Goal: Task Accomplishment & Management: Use online tool/utility

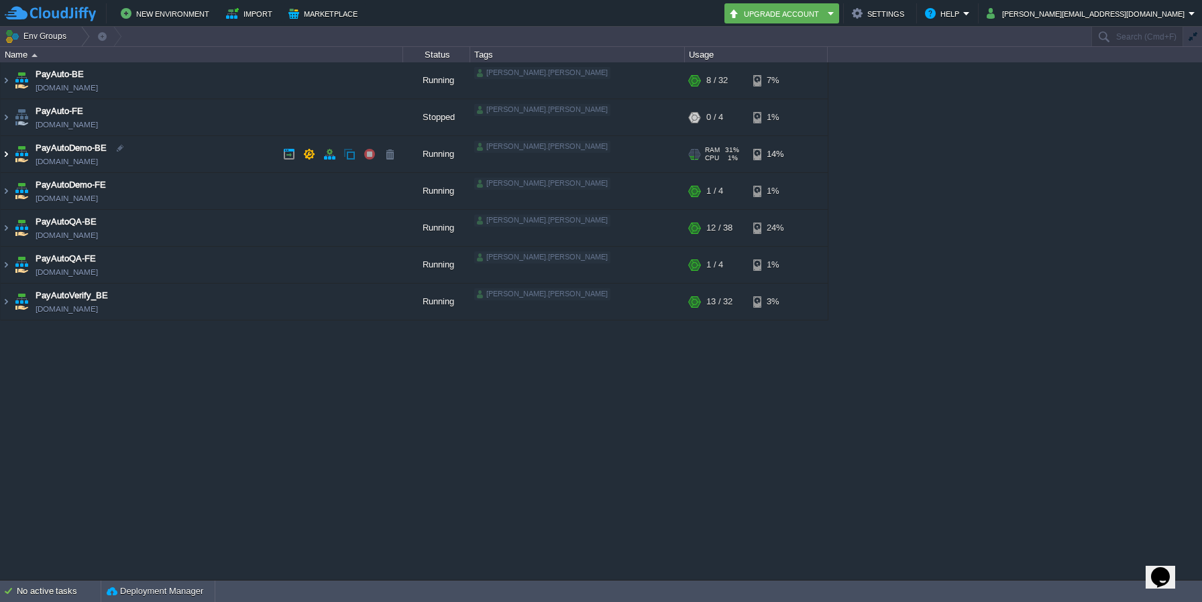
click at [4, 154] on img at bounding box center [6, 154] width 11 height 36
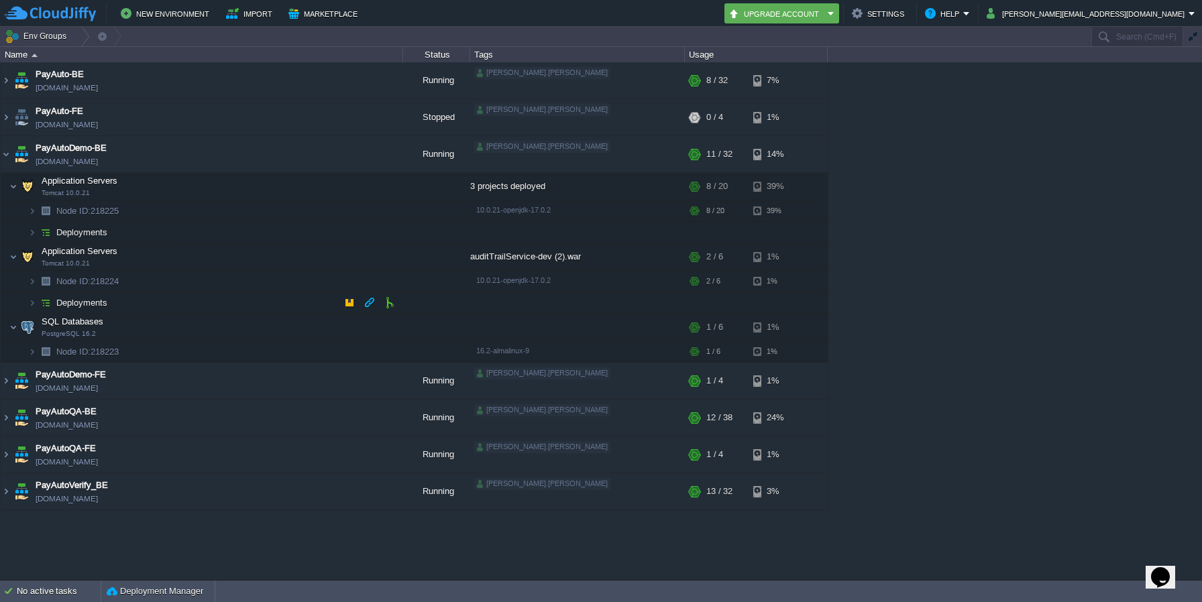
click at [36, 305] on img at bounding box center [45, 302] width 19 height 21
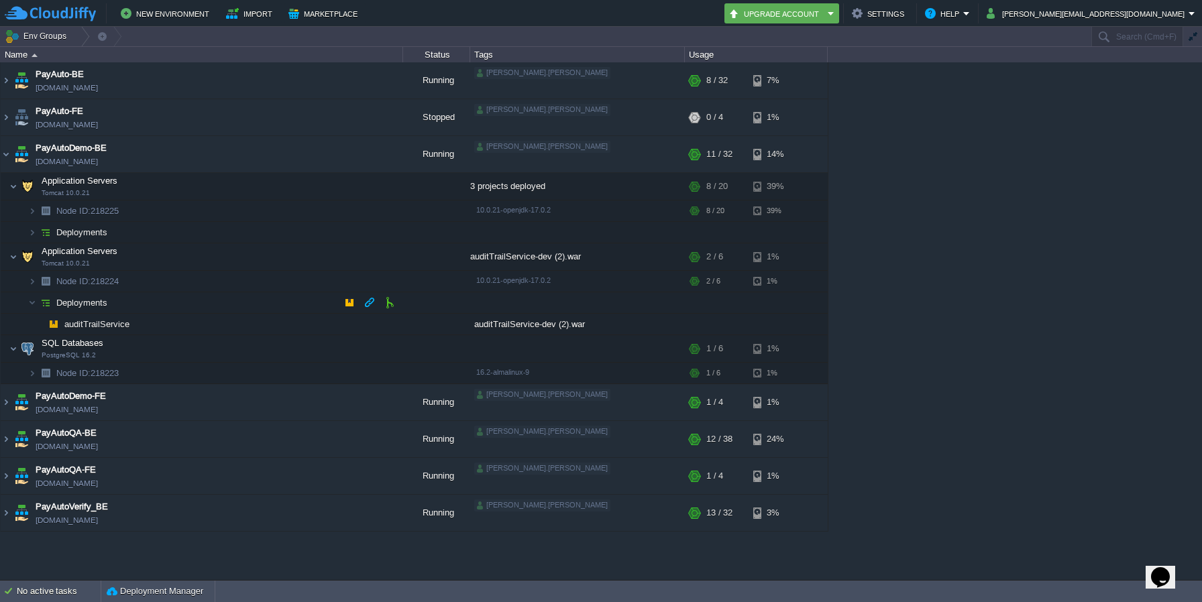
click at [36, 305] on img at bounding box center [45, 302] width 19 height 21
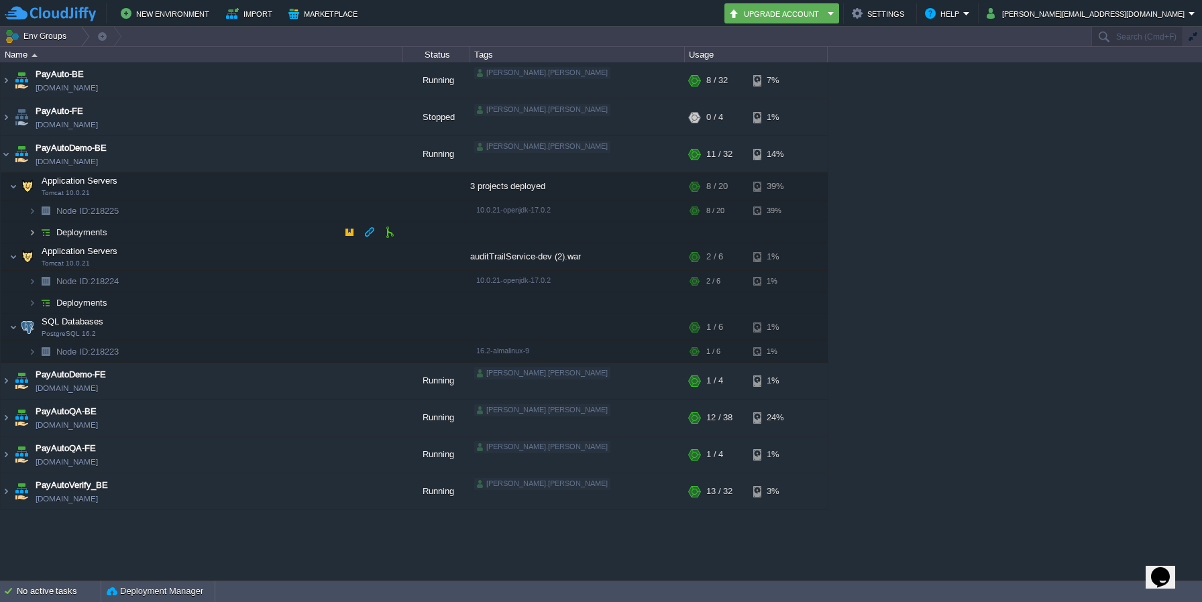
click at [30, 231] on img at bounding box center [32, 232] width 8 height 21
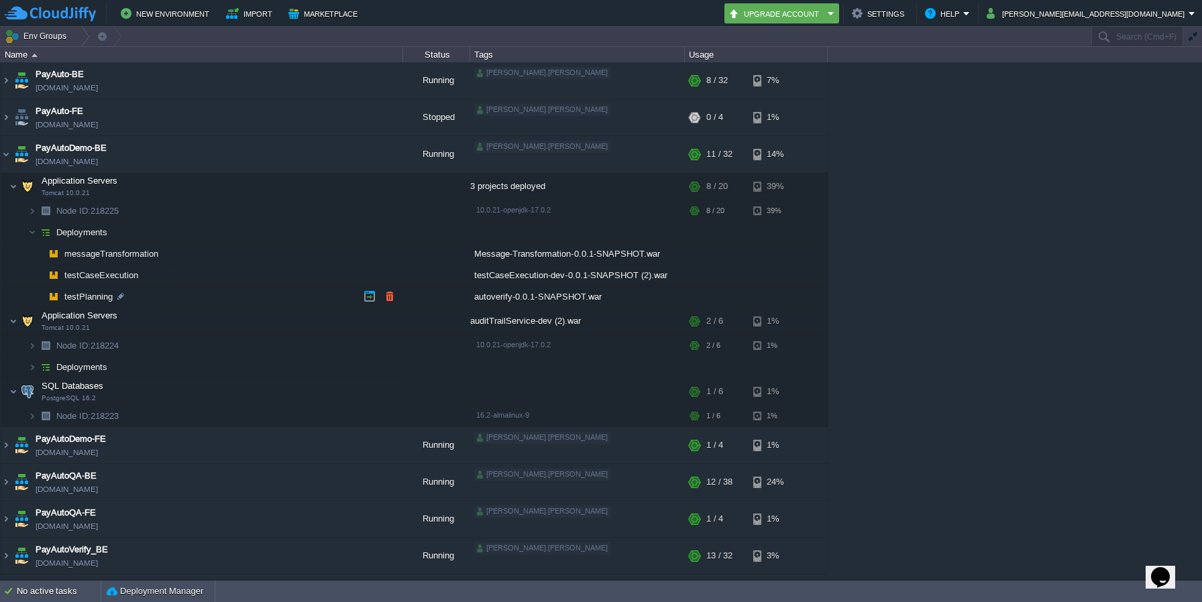
click at [99, 292] on span "testPlanning" at bounding box center [89, 296] width 52 height 11
click at [122, 299] on div at bounding box center [121, 296] width 12 height 12
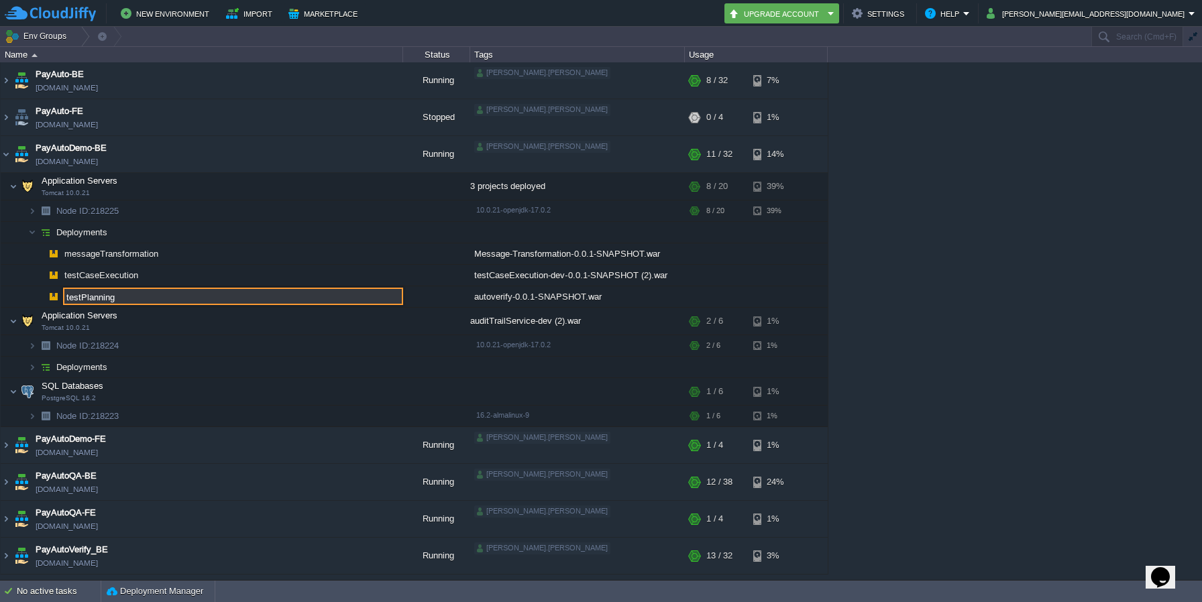
click at [98, 299] on input "testPlanning" at bounding box center [233, 296] width 340 height 17
click at [420, 298] on td at bounding box center [436, 296] width 67 height 21
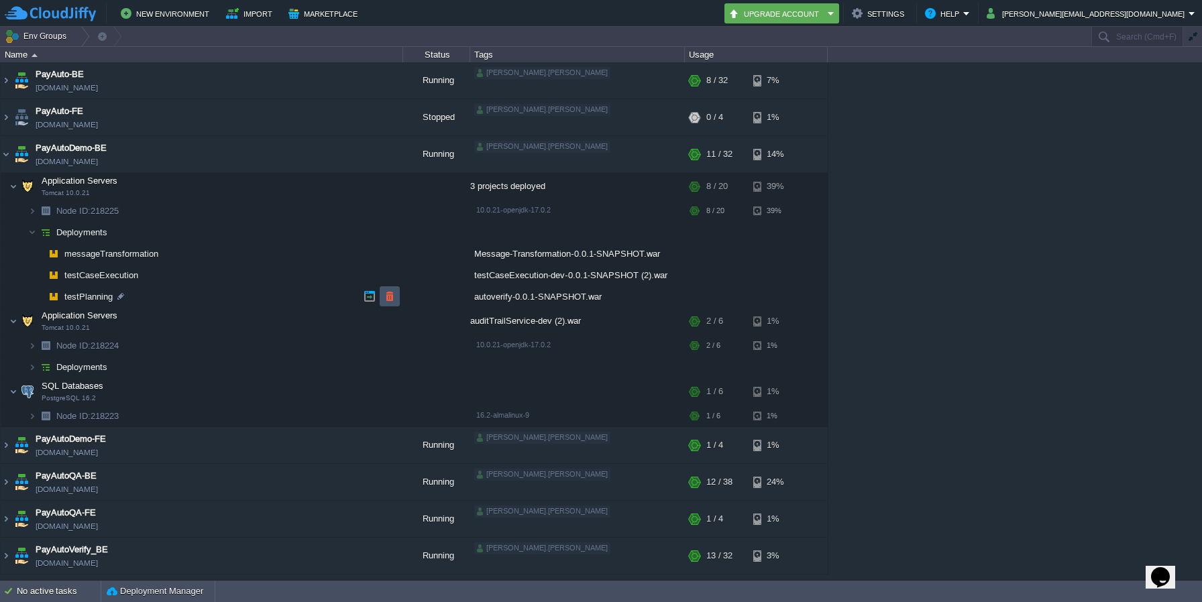
click at [395, 297] on button "button" at bounding box center [390, 296] width 12 height 12
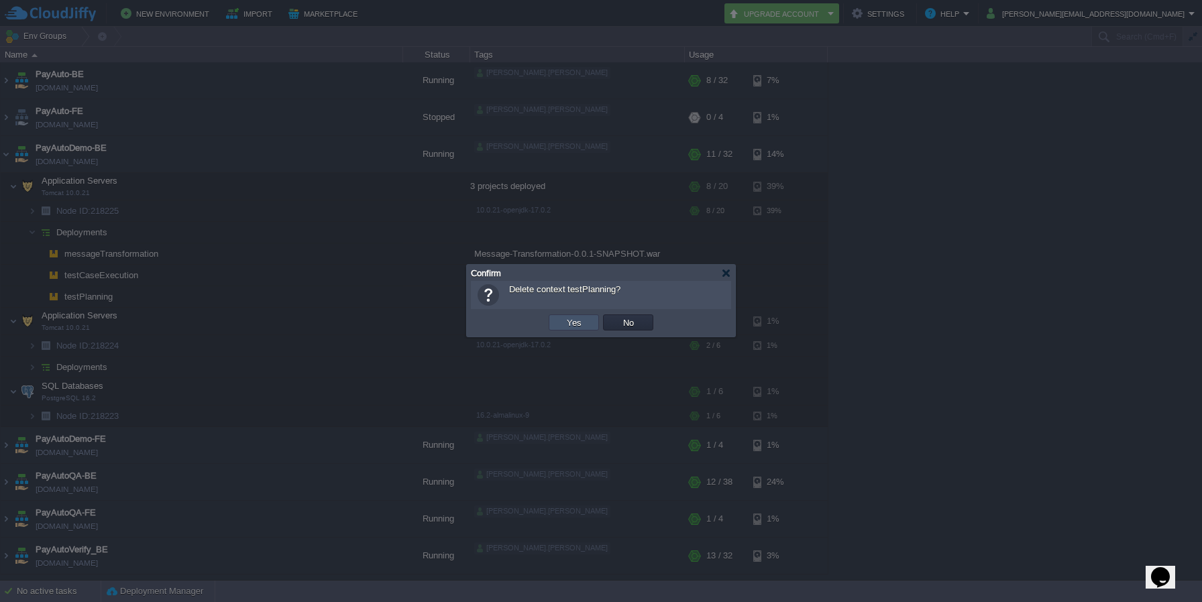
click at [583, 323] on button "Yes" at bounding box center [574, 323] width 23 height 12
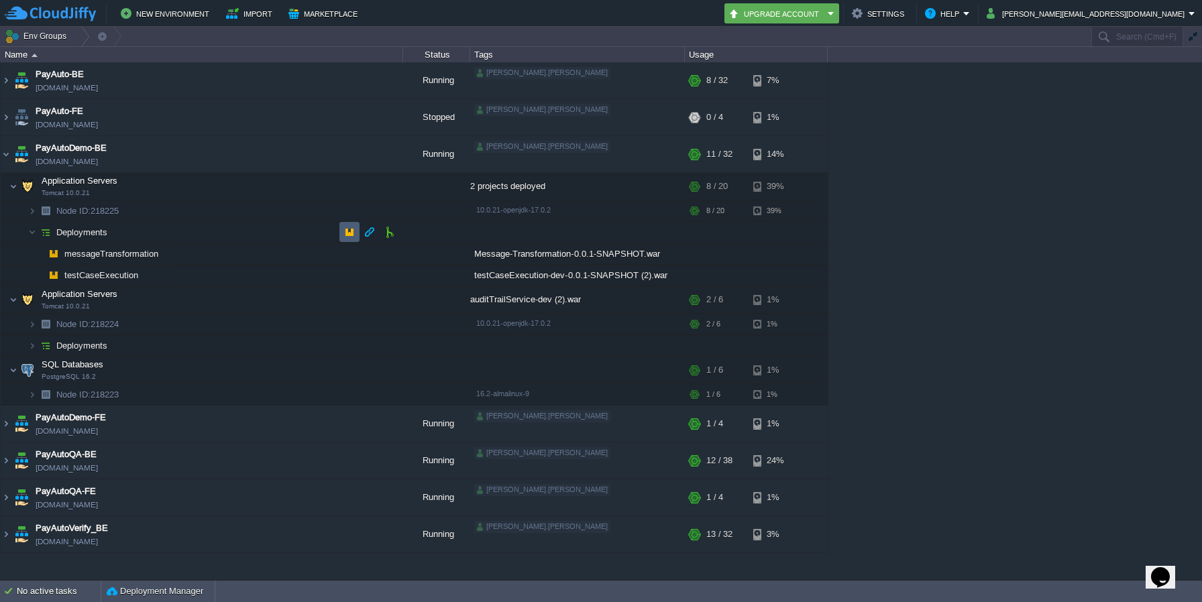
click at [350, 224] on td at bounding box center [349, 232] width 20 height 20
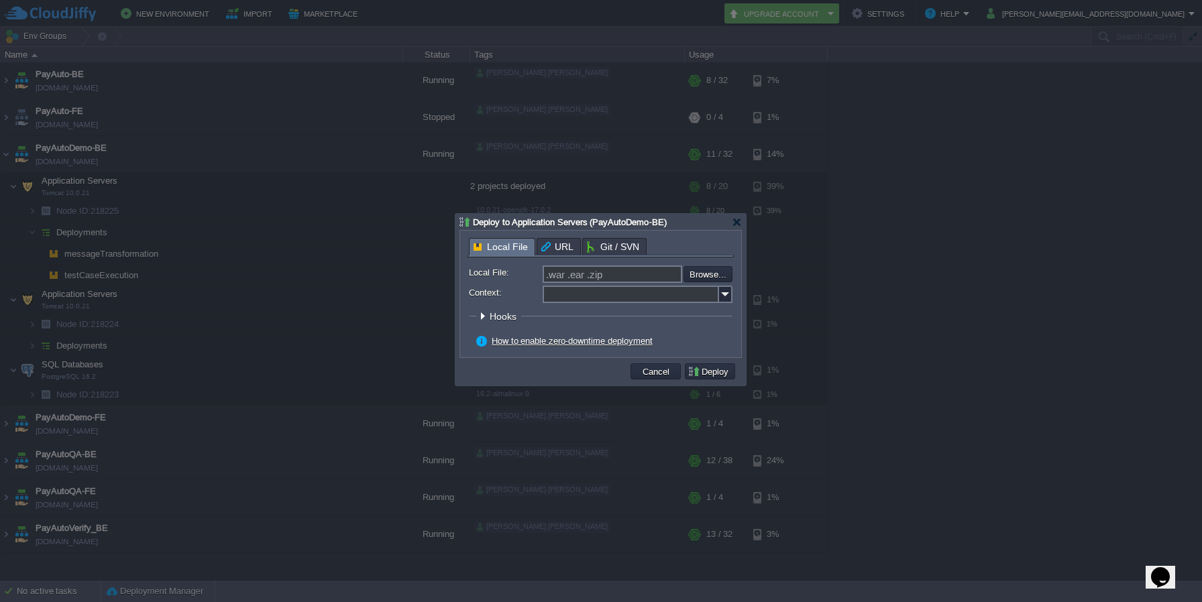
click at [670, 291] on input "Context:" at bounding box center [631, 294] width 176 height 17
paste input "testPlanning"
type input "testPlanning"
click at [726, 274] on input "file" at bounding box center [648, 274] width 170 height 16
type input "C:\fakepath\autoverify-0.0.1-SNAPSHOT.war"
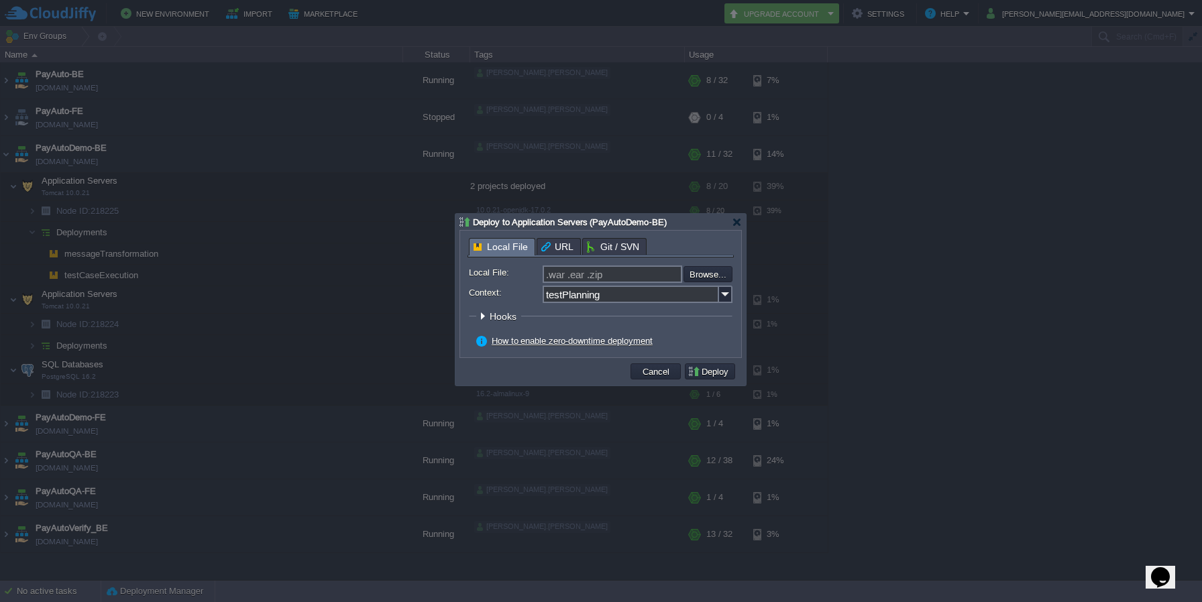
type input "autoverify-0.0.1-SNAPSHOT.war"
click at [694, 375] on button "Deploy" at bounding box center [710, 372] width 45 height 12
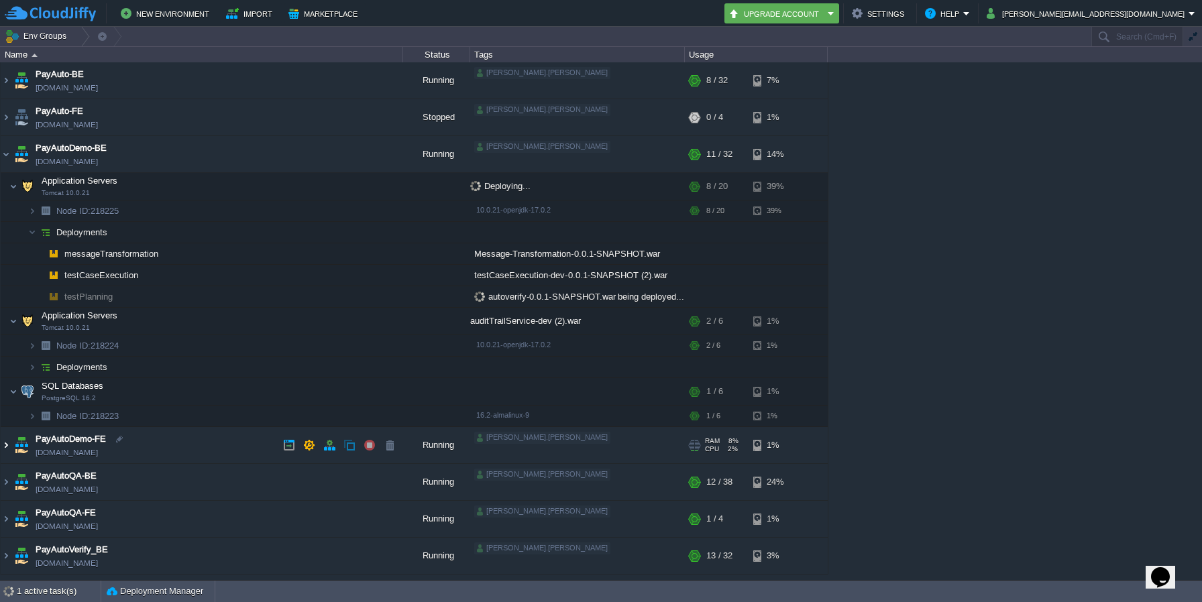
click at [8, 448] on img at bounding box center [6, 445] width 11 height 36
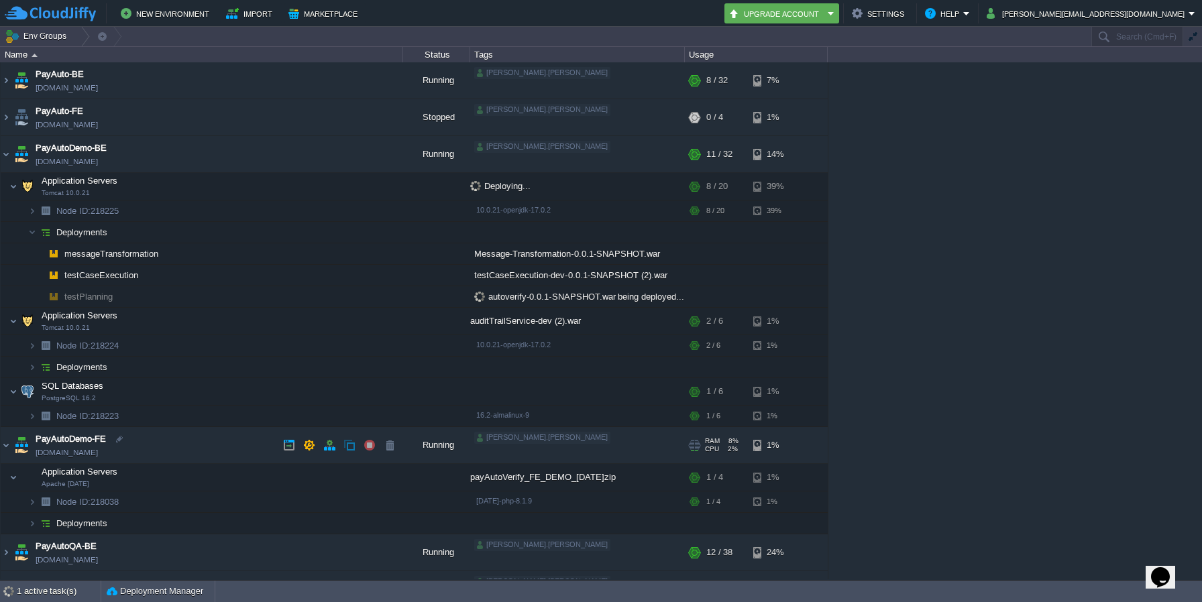
scroll to position [66, 0]
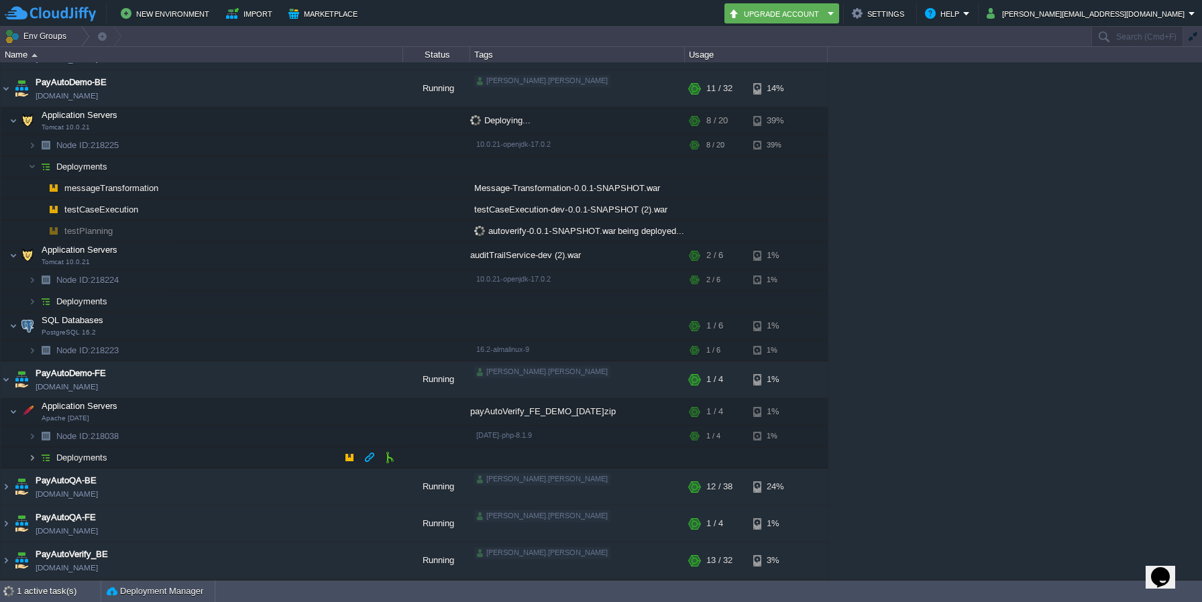
click at [30, 461] on img at bounding box center [32, 457] width 8 height 21
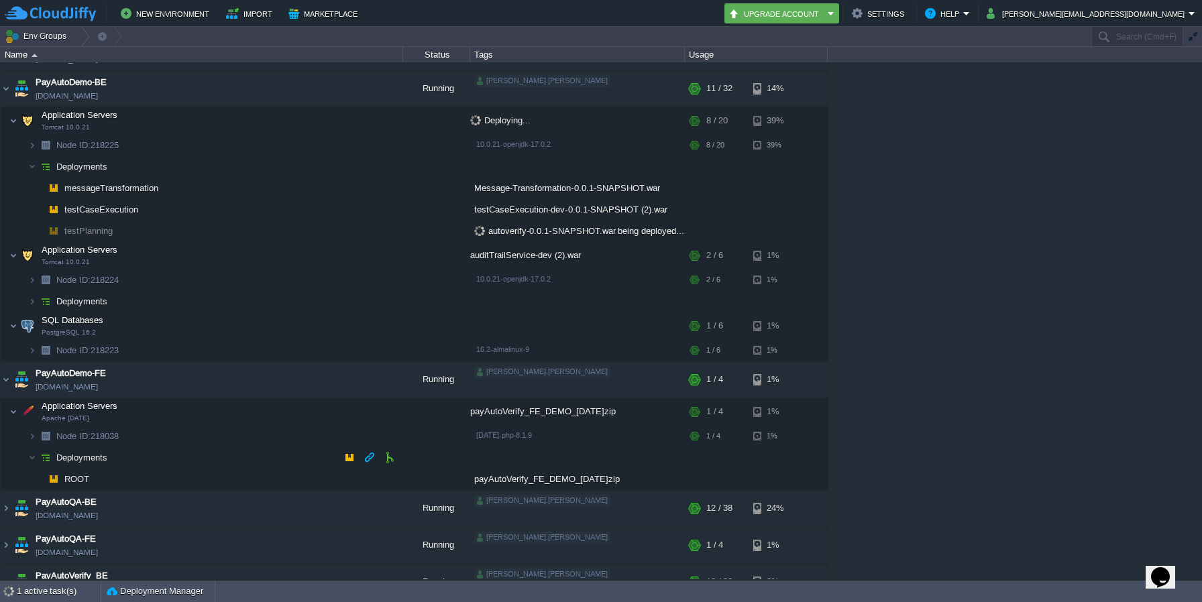
scroll to position [87, 0]
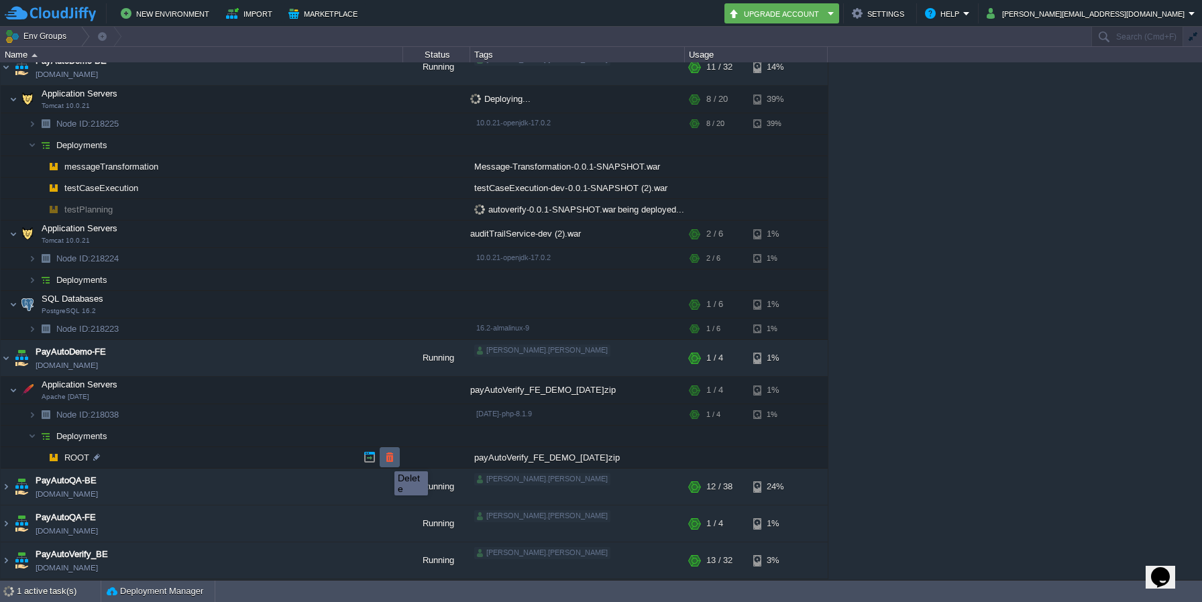
click at [384, 460] on button "button" at bounding box center [390, 457] width 12 height 12
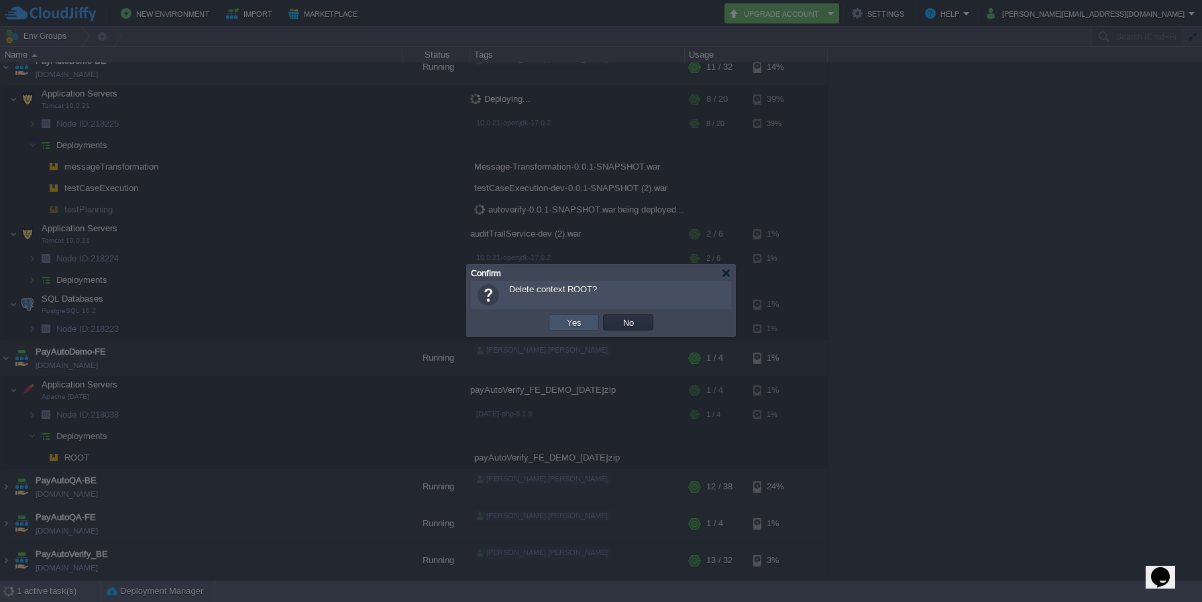
click at [570, 323] on button "Yes" at bounding box center [574, 323] width 23 height 12
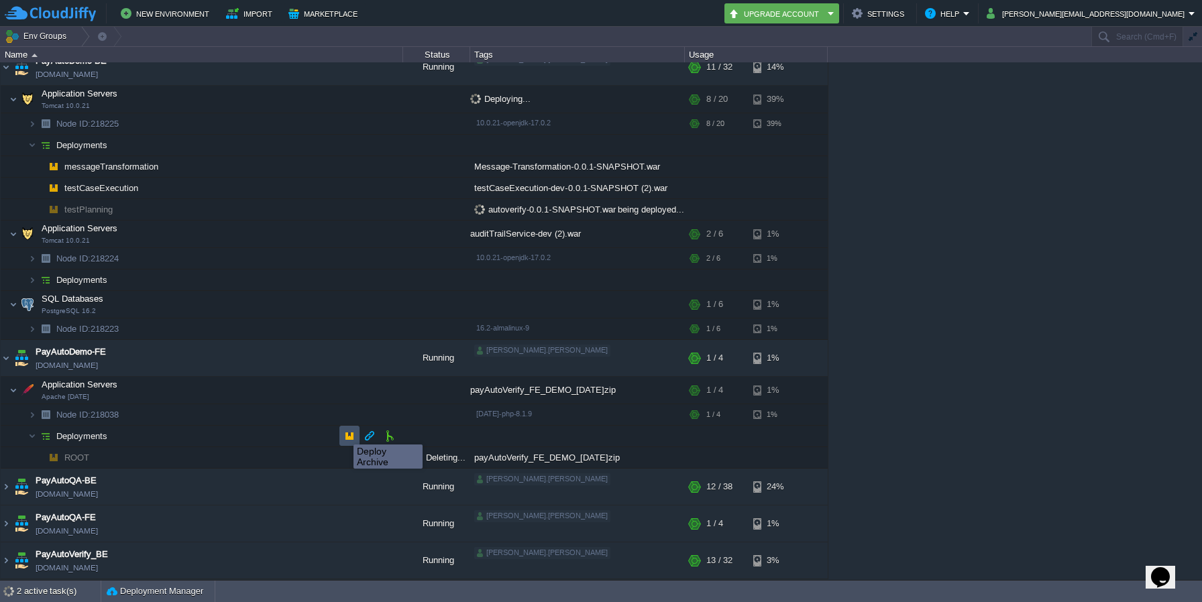
click at [343, 433] on button "button" at bounding box center [349, 436] width 12 height 12
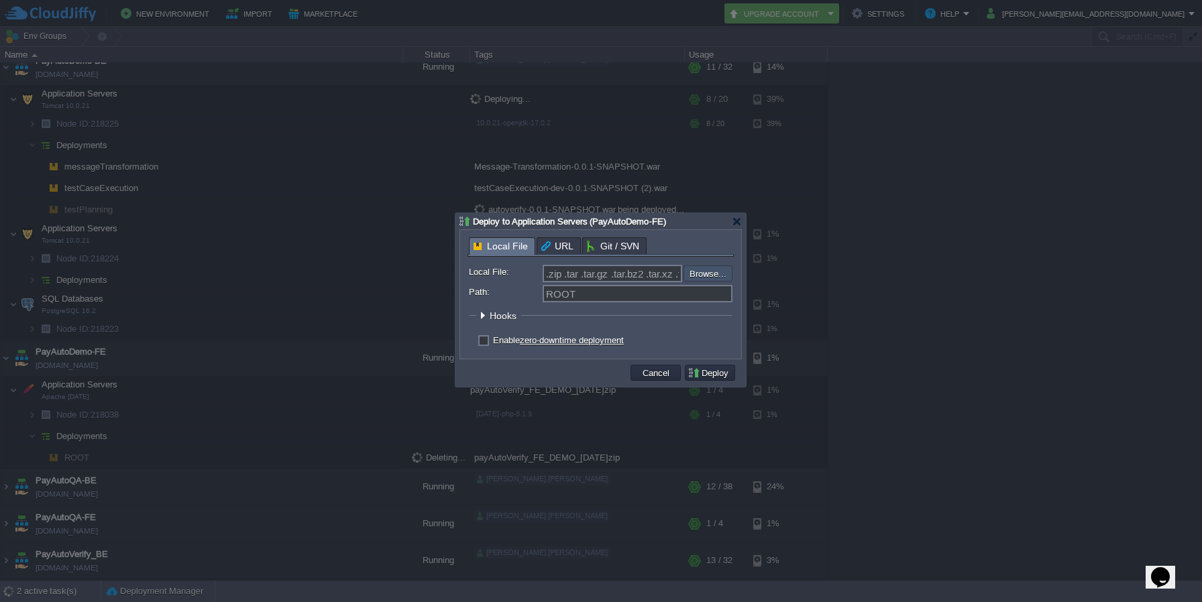
click at [710, 272] on input "file" at bounding box center [648, 274] width 170 height 16
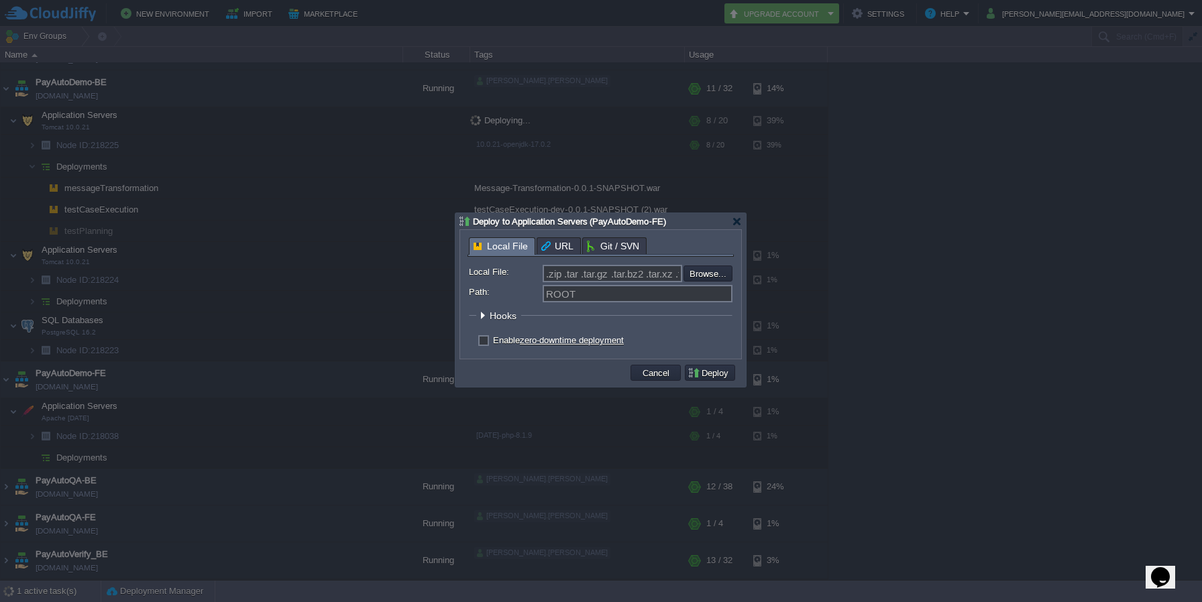
type input "C:\fakepath\payAutoVerify_FE_Demo_17th_Sept.zip"
type input "payAutoVerify_FE_Demo_17th_Sept.zip"
click at [709, 375] on button "Deploy" at bounding box center [710, 373] width 45 height 12
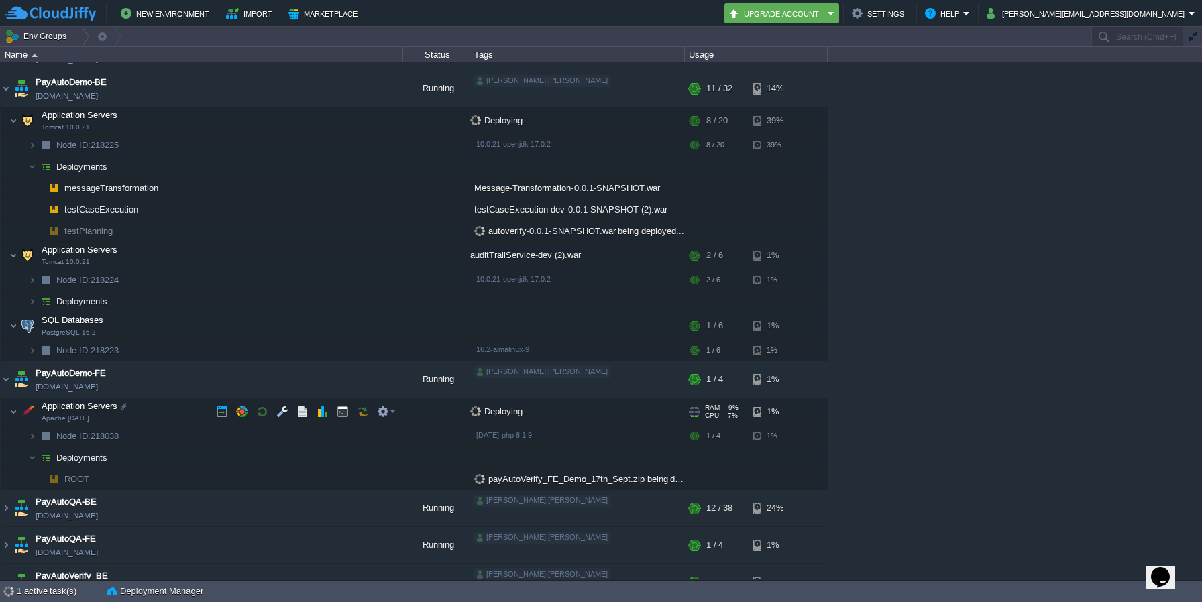
scroll to position [0, 0]
